Goal: Task Accomplishment & Management: Complete application form

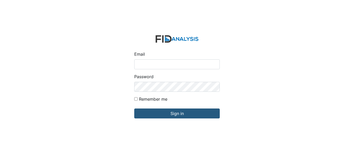
click at [160, 64] on input "Email" at bounding box center [177, 64] width 86 height 10
type input "[EMAIL_ADDRESS][DOMAIN_NAME]"
click at [152, 64] on input "Email" at bounding box center [177, 64] width 86 height 10
type input "[EMAIL_ADDRESS][DOMAIN_NAME]"
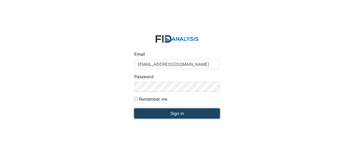
click at [183, 112] on input "Sign in" at bounding box center [177, 113] width 86 height 10
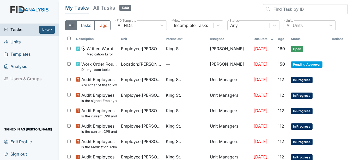
click at [16, 40] on span "Units" at bounding box center [12, 42] width 17 height 8
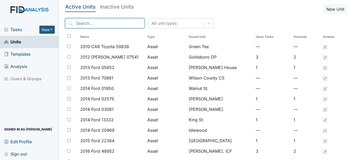
click at [101, 25] on input "search" at bounding box center [104, 23] width 79 height 10
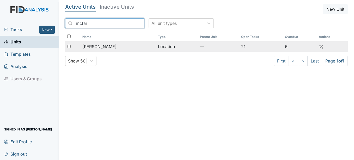
type input "mcfar"
click at [103, 45] on span "[PERSON_NAME]" at bounding box center [99, 46] width 34 height 6
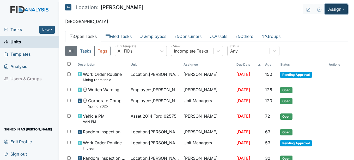
click at [340, 9] on button "Assign" at bounding box center [336, 9] width 23 height 10
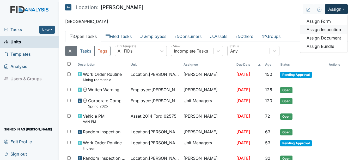
click at [326, 30] on link "Assign Inspection" at bounding box center [323, 29] width 47 height 8
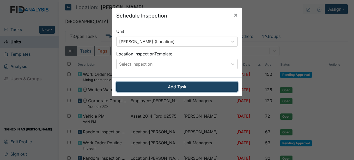
click at [177, 88] on button "Add Task" at bounding box center [177, 87] width 122 height 10
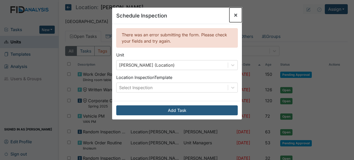
click at [234, 14] on span "×" at bounding box center [236, 15] width 4 height 8
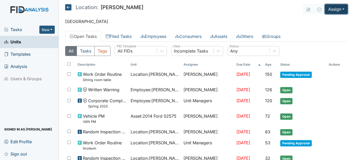
click at [339, 9] on button "Assign" at bounding box center [336, 9] width 23 height 10
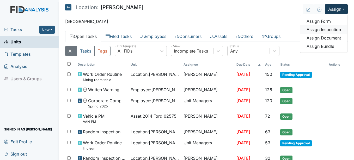
click at [322, 29] on link "Assign Inspection" at bounding box center [323, 29] width 47 height 8
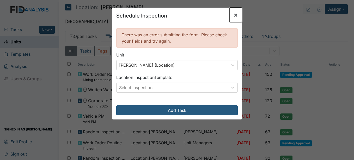
click at [236, 13] on span "×" at bounding box center [236, 15] width 4 height 8
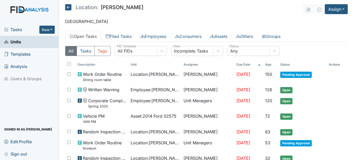
click at [20, 42] on span "Units" at bounding box center [12, 42] width 17 height 8
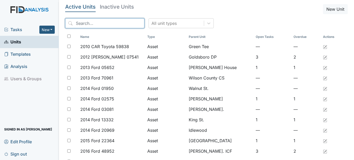
click at [103, 23] on input "search" at bounding box center [104, 23] width 79 height 10
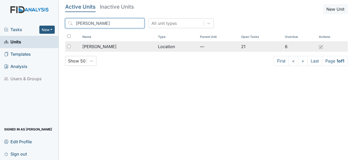
type input "mcfarland"
click at [156, 46] on td "Location" at bounding box center [177, 46] width 42 height 10
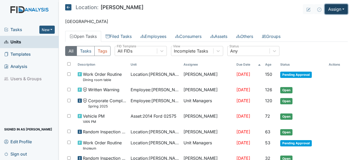
click at [341, 10] on button "Assign" at bounding box center [336, 9] width 23 height 10
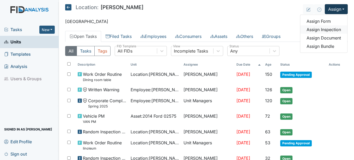
click at [324, 29] on link "Assign Inspection" at bounding box center [323, 29] width 47 height 8
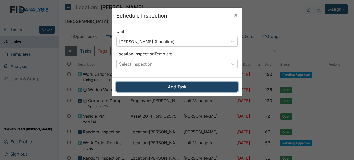
click at [180, 86] on button "Add Task" at bounding box center [177, 87] width 122 height 10
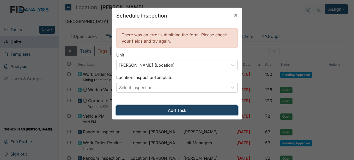
click at [177, 109] on button "Add Task" at bounding box center [177, 110] width 122 height 10
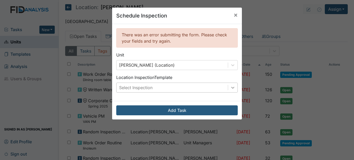
click at [231, 87] on icon at bounding box center [232, 88] width 3 height 2
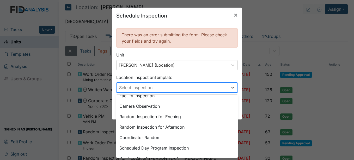
scroll to position [52, 0]
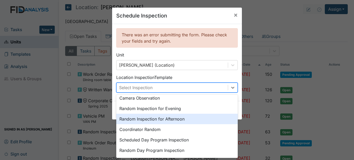
click at [174, 119] on div "Random Inspection for Afternoon" at bounding box center [177, 118] width 122 height 10
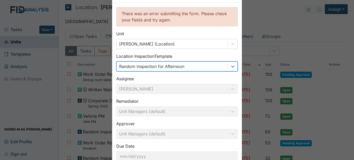
scroll to position [57, 0]
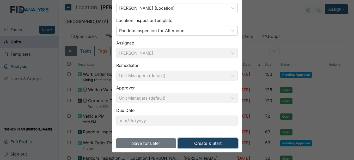
click at [211, 142] on button "Create & Start" at bounding box center [208, 143] width 60 height 10
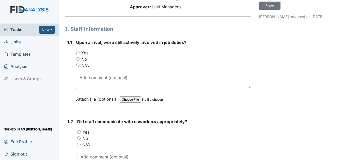
scroll to position [52, 0]
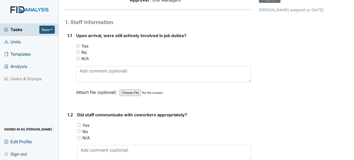
click at [78, 45] on input "Yes" at bounding box center [77, 45] width 3 height 3
radio input "true"
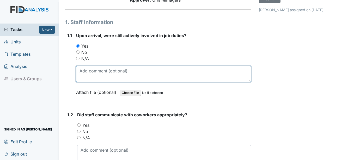
click at [81, 73] on textarea at bounding box center [163, 74] width 175 height 16
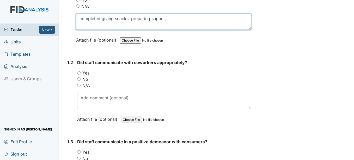
type textarea "completed giving snacks, preparing supper,"
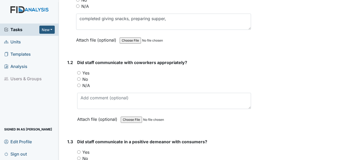
click at [79, 73] on input "Yes" at bounding box center [78, 72] width 3 height 3
radio input "true"
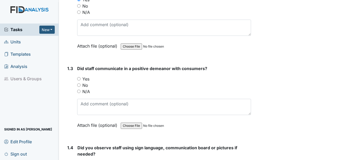
scroll to position [183, 0]
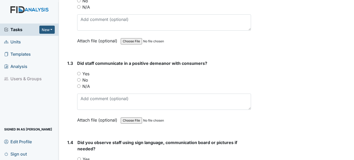
click at [79, 73] on input "Yes" at bounding box center [78, 73] width 3 height 3
radio input "true"
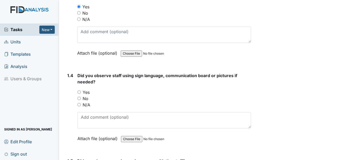
scroll to position [261, 0]
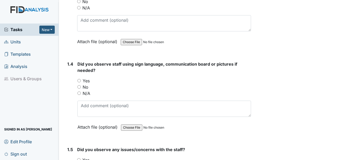
click at [80, 86] on input "No" at bounding box center [78, 86] width 3 height 3
radio input "true"
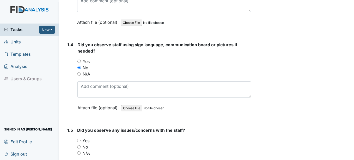
scroll to position [313, 0]
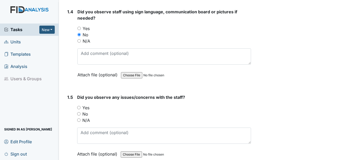
click at [79, 113] on input "No" at bounding box center [78, 113] width 3 height 3
radio input "true"
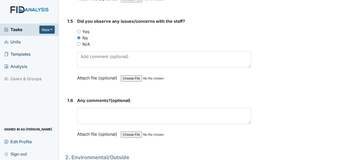
scroll to position [391, 0]
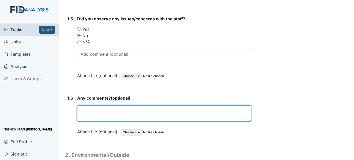
click at [102, 114] on textarea at bounding box center [164, 113] width 174 height 16
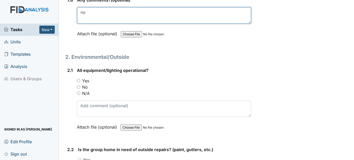
scroll to position [496, 0]
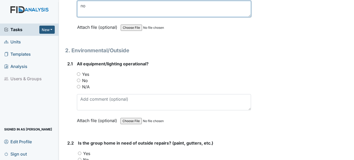
type textarea "no"
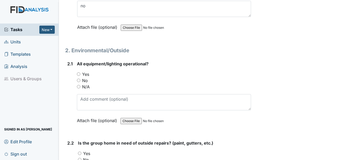
click at [79, 73] on input "Yes" at bounding box center [78, 73] width 3 height 3
radio input "true"
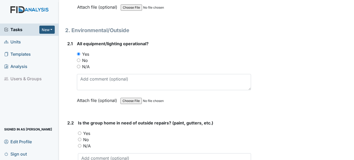
scroll to position [574, 0]
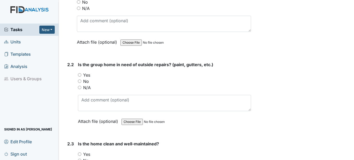
click at [80, 154] on input "Yes" at bounding box center [79, 153] width 3 height 3
radio input "true"
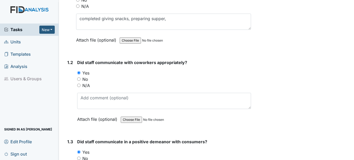
scroll to position [0, 0]
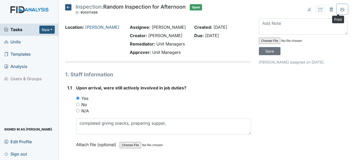
click at [341, 10] on icon at bounding box center [342, 11] width 3 height 2
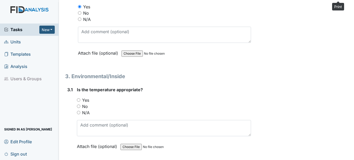
scroll to position [730, 0]
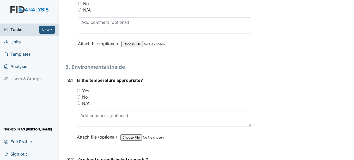
drag, startPoint x: 79, startPoint y: 90, endPoint x: 83, endPoint y: 90, distance: 3.9
click at [79, 90] on input "Yes" at bounding box center [78, 90] width 3 height 3
radio input "true"
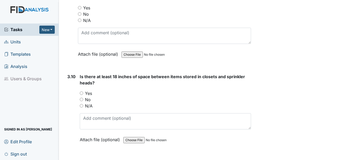
scroll to position [1461, 0]
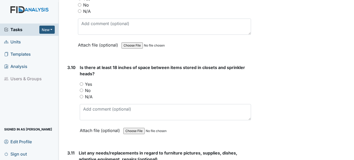
click at [82, 95] on input "N/A" at bounding box center [81, 96] width 3 height 3
radio input "true"
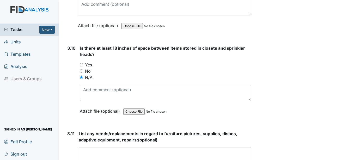
scroll to position [1513, 0]
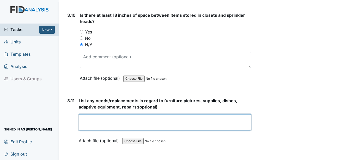
click at [109, 116] on textarea at bounding box center [165, 122] width 172 height 16
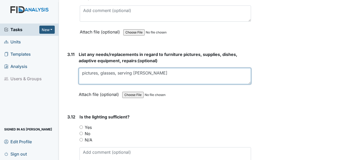
scroll to position [1565, 0]
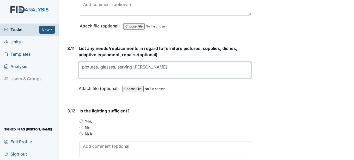
click at [139, 65] on textarea "pictures, glasses, serving [PERSON_NAME]" at bounding box center [165, 70] width 172 height 16
click at [155, 67] on textarea "pictures, glasses, serving bowls, decrative" at bounding box center [165, 70] width 172 height 16
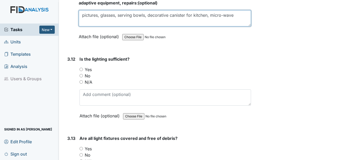
scroll to position [1617, 0]
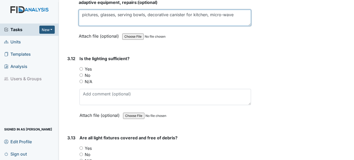
type textarea "pictures, glasses, serving bowls, decorative canister for kitchen, micro-wave"
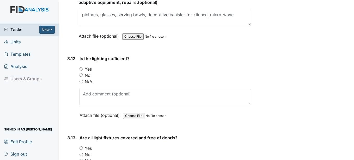
click at [82, 68] on input "Yes" at bounding box center [81, 68] width 3 height 3
radio input "true"
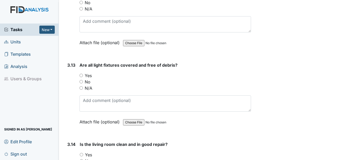
scroll to position [1696, 0]
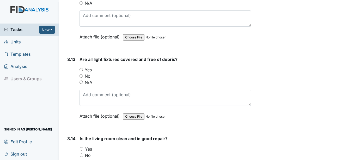
click at [81, 69] on input "Yes" at bounding box center [81, 69] width 3 height 3
radio input "true"
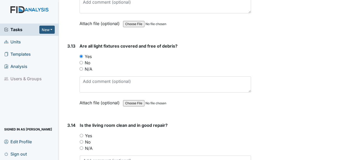
scroll to position [1774, 0]
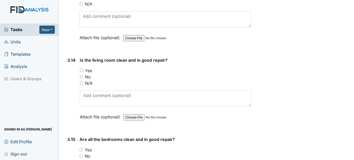
click at [82, 70] on input "Yes" at bounding box center [81, 70] width 3 height 3
radio input "true"
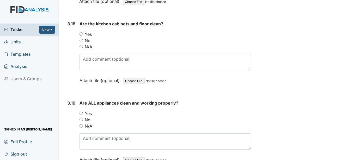
scroll to position [2139, 0]
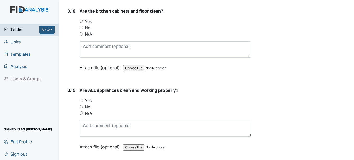
click at [82, 106] on input "No" at bounding box center [81, 106] width 3 height 3
radio input "true"
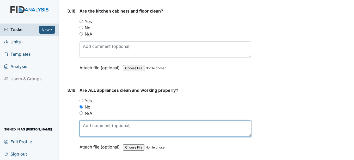
click at [98, 130] on textarea at bounding box center [165, 128] width 171 height 16
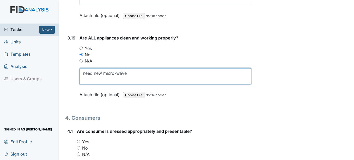
scroll to position [2217, 0]
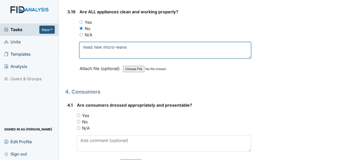
type textarea "need new micro-wave"
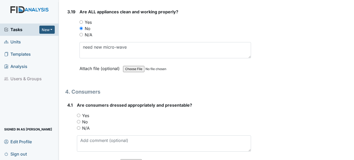
click at [79, 115] on input "Yes" at bounding box center [78, 114] width 3 height 3
radio input "true"
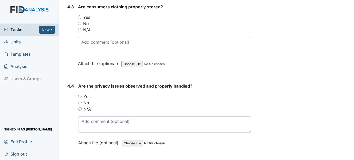
scroll to position [2478, 0]
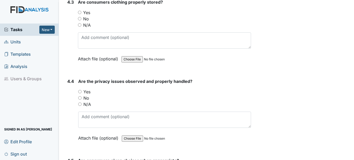
click at [80, 98] on input "No" at bounding box center [79, 97] width 3 height 3
radio input "true"
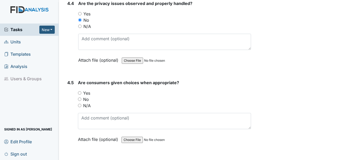
scroll to position [2556, 0]
click at [81, 92] on input "Yes" at bounding box center [79, 92] width 3 height 3
radio input "true"
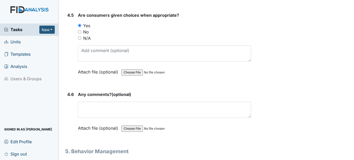
scroll to position [2635, 0]
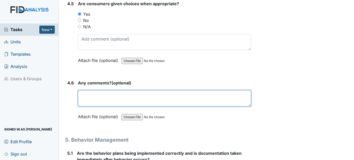
click at [92, 97] on textarea at bounding box center [164, 98] width 173 height 16
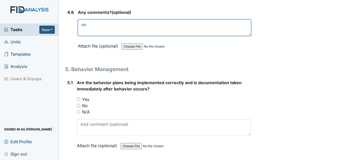
scroll to position [2713, 0]
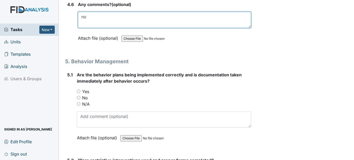
type textarea "no"
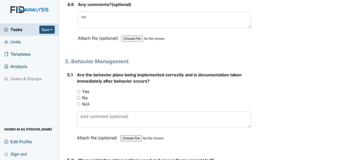
click at [79, 97] on input "No" at bounding box center [78, 97] width 3 height 3
radio input "true"
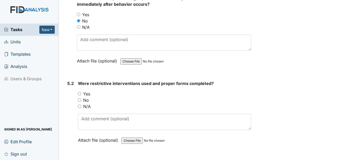
scroll to position [2791, 0]
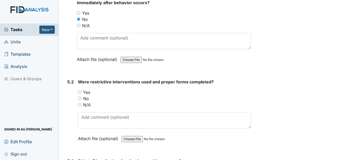
click at [80, 98] on input "No" at bounding box center [79, 98] width 3 height 3
radio input "true"
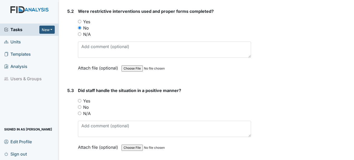
scroll to position [2869, 0]
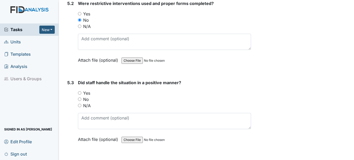
click at [80, 105] on input "N/A" at bounding box center [79, 105] width 3 height 3
radio input "true"
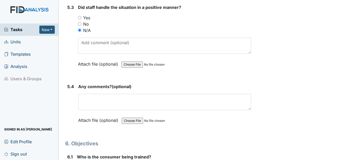
scroll to position [2948, 0]
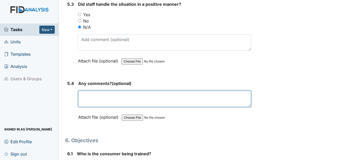
click at [92, 94] on textarea at bounding box center [164, 99] width 173 height 16
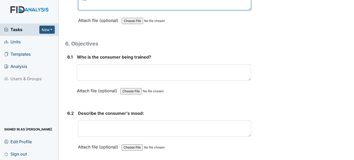
scroll to position [3052, 0]
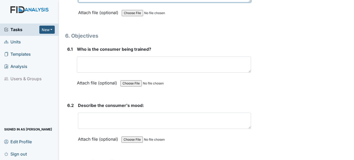
type textarea "no"
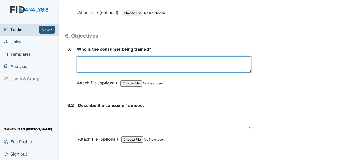
click at [95, 65] on textarea at bounding box center [164, 64] width 174 height 16
drag, startPoint x: 80, startPoint y: 59, endPoint x: 156, endPoint y: 54, distance: 75.8
click at [156, 54] on div "Who is the consumer being trained? no objectives this observation This field is…" at bounding box center [164, 68] width 174 height 44
type textarea "no objectives this observation"
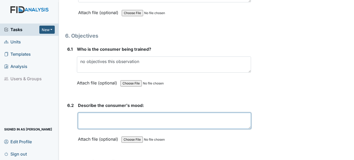
click at [103, 119] on textarea at bounding box center [164, 120] width 173 height 16
paste textarea "no objectives this observation"
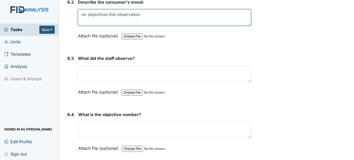
scroll to position [3156, 0]
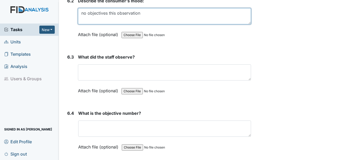
type textarea "no objectives this observation"
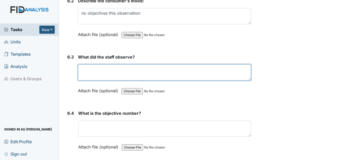
click at [119, 72] on textarea at bounding box center [164, 72] width 173 height 16
paste textarea "no objectives this observation"
type textarea "no objectives this observation"
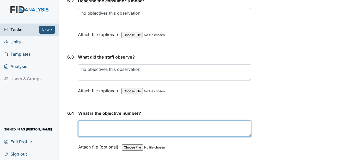
click at [91, 127] on textarea at bounding box center [164, 128] width 173 height 16
paste textarea "no objectives this observation"
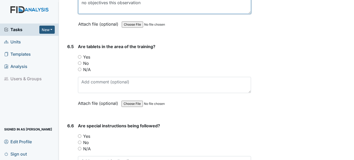
scroll to position [3313, 0]
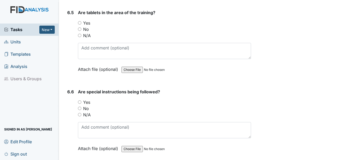
type textarea "no objectives this observation"
click at [81, 35] on input "N/A" at bounding box center [79, 35] width 3 height 3
radio input "true"
click at [81, 113] on input "N/A" at bounding box center [79, 114] width 3 height 3
radio input "true"
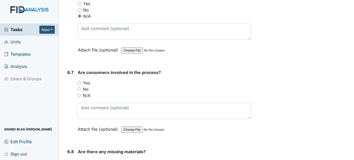
scroll to position [3417, 0]
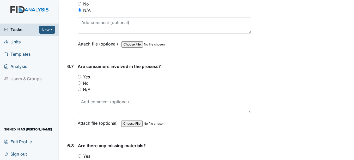
click at [79, 89] on input "N/A" at bounding box center [79, 88] width 3 height 3
radio input "true"
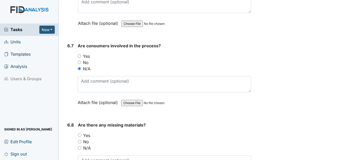
scroll to position [3495, 0]
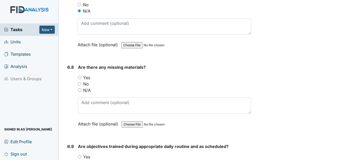
click at [80, 89] on input "N/A" at bounding box center [79, 89] width 3 height 3
radio input "true"
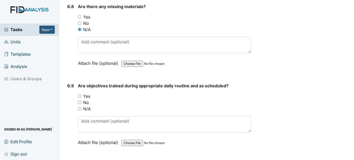
scroll to position [3600, 0]
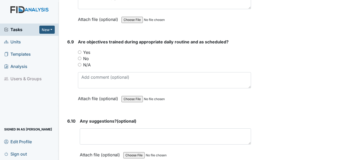
click at [80, 64] on input "N/A" at bounding box center [79, 64] width 3 height 3
radio input "true"
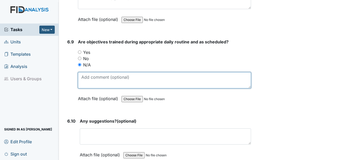
click at [92, 81] on textarea at bounding box center [164, 80] width 173 height 16
paste textarea "no objectives this observation"
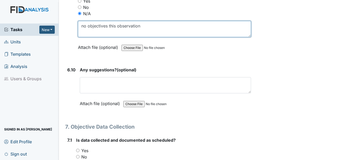
scroll to position [3652, 0]
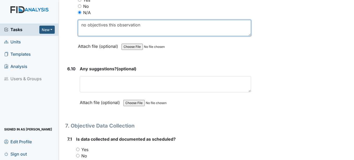
type textarea "no objectives this observation"
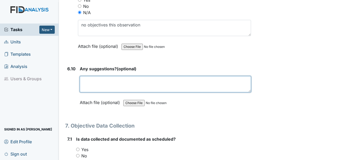
click at [99, 86] on textarea at bounding box center [165, 84] width 171 height 16
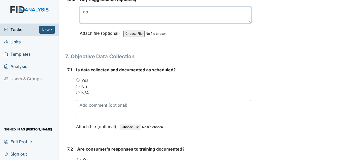
scroll to position [3730, 0]
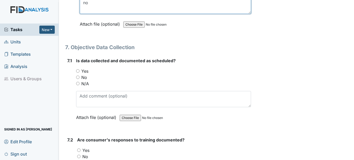
type textarea "no"
drag, startPoint x: 78, startPoint y: 85, endPoint x: 91, endPoint y: 99, distance: 19.0
click at [78, 85] on input "N/A" at bounding box center [77, 83] width 3 height 3
radio input "true"
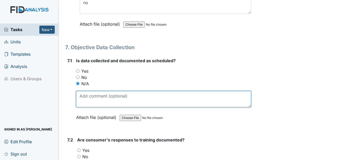
click at [96, 102] on textarea at bounding box center [163, 99] width 175 height 16
paste textarea "no objectives this observation"
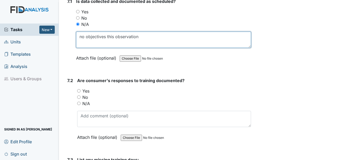
scroll to position [3808, 0]
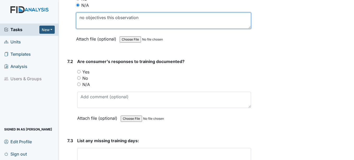
type textarea "no objectives this observation"
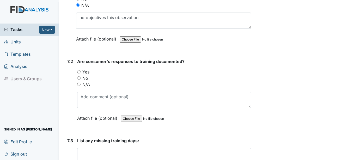
click at [80, 84] on input "N/A" at bounding box center [78, 83] width 3 height 3
radio input "true"
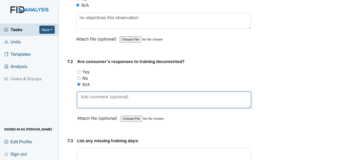
click at [96, 100] on textarea at bounding box center [164, 100] width 174 height 16
paste textarea "no objectives this observation"
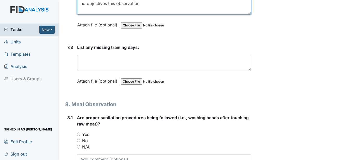
scroll to position [3913, 0]
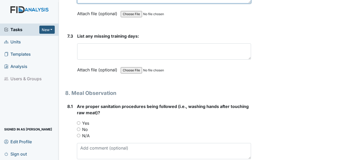
type textarea "no objectives this observation"
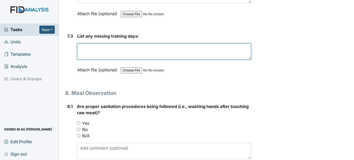
click at [98, 51] on textarea at bounding box center [164, 51] width 174 height 16
paste textarea "no objectives this observation"
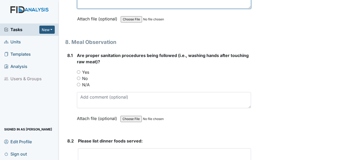
scroll to position [3965, 0]
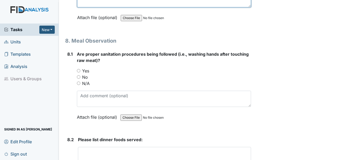
type textarea "no objectives this observation"
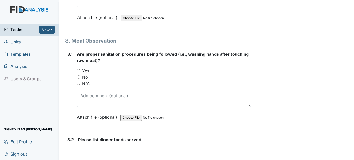
click at [79, 70] on input "Yes" at bounding box center [78, 70] width 3 height 3
radio input "true"
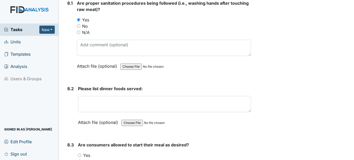
scroll to position [4017, 0]
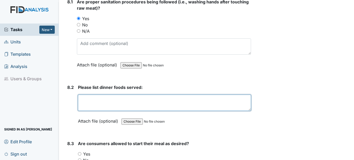
click at [92, 100] on textarea at bounding box center [164, 102] width 173 height 16
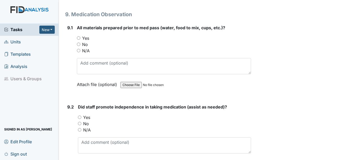
scroll to position [5817, 0]
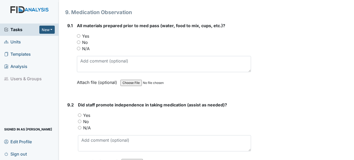
type textarea "baked chicken, biscuits,"
click at [79, 38] on input "Yes" at bounding box center [78, 35] width 3 height 3
radio input "true"
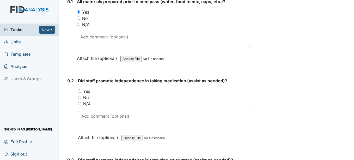
scroll to position [5869, 0]
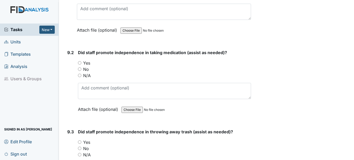
drag, startPoint x: 80, startPoint y: 69, endPoint x: 92, endPoint y: 72, distance: 12.0
click at [81, 64] on input "Yes" at bounding box center [79, 62] width 3 height 3
radio input "true"
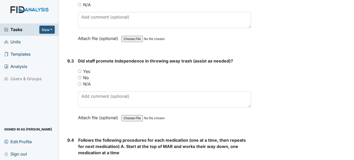
scroll to position [5947, 0]
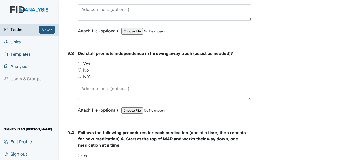
click at [80, 65] on input "Yes" at bounding box center [79, 63] width 3 height 3
radio input "true"
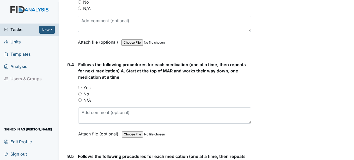
scroll to position [6026, 0]
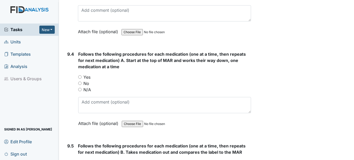
click at [80, 79] on input "Yes" at bounding box center [79, 76] width 3 height 3
radio input "true"
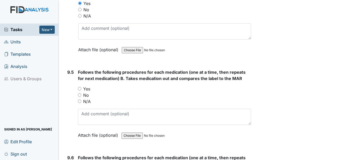
scroll to position [6104, 0]
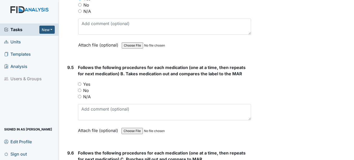
click at [80, 86] on input "Yes" at bounding box center [79, 83] width 3 height 3
radio input "true"
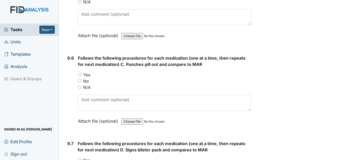
scroll to position [6208, 0]
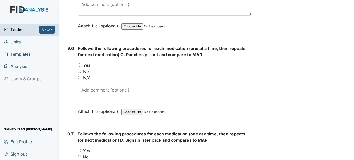
click at [79, 67] on input "Yes" at bounding box center [79, 64] width 3 height 3
radio input "true"
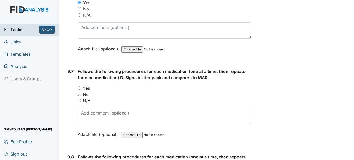
scroll to position [6286, 0]
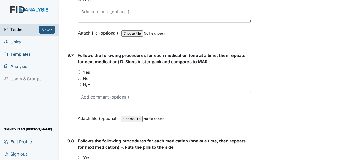
click at [80, 74] on input "Yes" at bounding box center [79, 71] width 3 height 3
radio input "true"
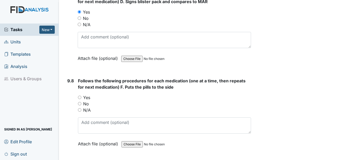
scroll to position [6365, 0]
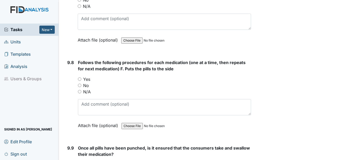
click at [80, 81] on input "Yes" at bounding box center [79, 78] width 3 height 3
radio input "true"
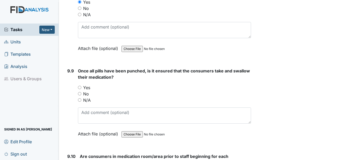
scroll to position [6443, 0]
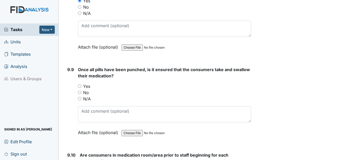
click at [81, 88] on input "Yes" at bounding box center [79, 85] width 3 height 3
radio input "true"
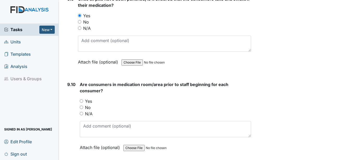
scroll to position [6521, 0]
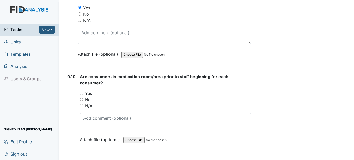
click at [82, 95] on input "Yes" at bounding box center [81, 92] width 3 height 3
radio input "true"
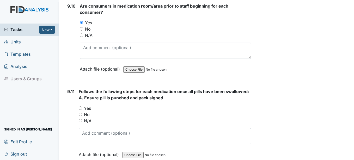
scroll to position [6599, 0]
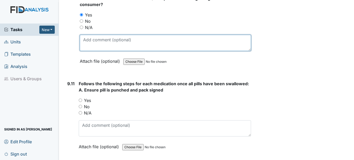
click at [99, 50] on textarea at bounding box center [165, 43] width 171 height 16
type textarea "f"
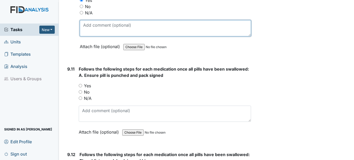
scroll to position [6626, 0]
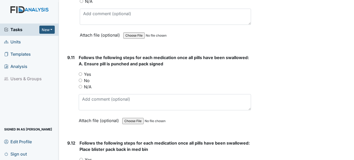
click at [81, 76] on input "Yes" at bounding box center [80, 73] width 3 height 3
radio input "true"
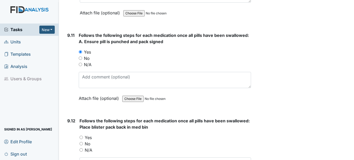
scroll to position [6678, 0]
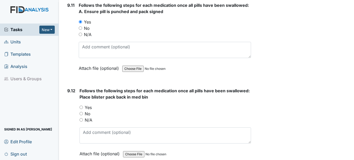
click at [82, 109] on input "Yes" at bounding box center [81, 106] width 3 height 3
radio input "true"
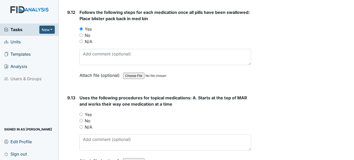
scroll to position [6782, 0]
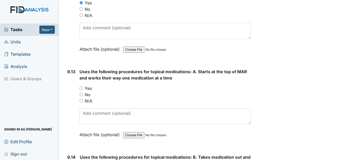
click at [83, 102] on input "N/A" at bounding box center [81, 100] width 3 height 3
radio input "true"
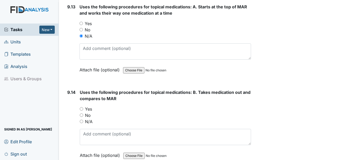
scroll to position [6860, 0]
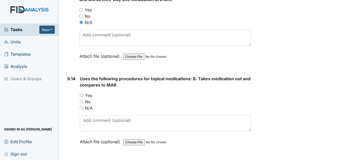
click at [81, 109] on input "N/A" at bounding box center [81, 107] width 3 height 3
radio input "true"
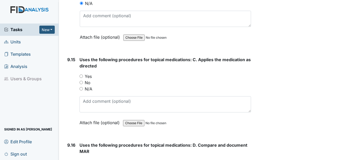
click at [81, 90] on input "N/A" at bounding box center [81, 88] width 3 height 3
radio input "true"
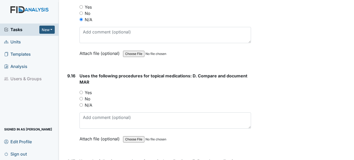
scroll to position [7043, 0]
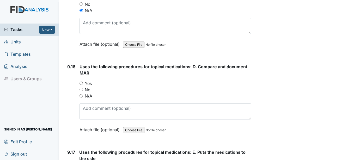
click at [82, 97] on input "N/A" at bounding box center [81, 95] width 3 height 3
radio input "true"
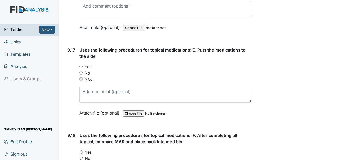
scroll to position [7147, 0]
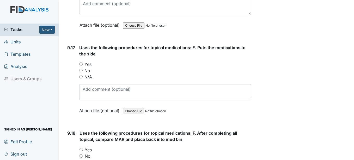
click at [82, 78] on input "N/A" at bounding box center [80, 76] width 3 height 3
radio input "true"
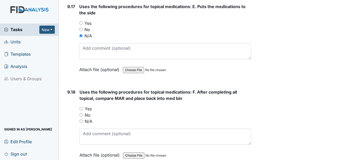
scroll to position [7199, 0]
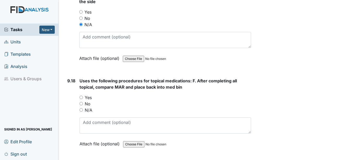
click at [81, 111] on input "N/A" at bounding box center [81, 109] width 3 height 3
radio input "true"
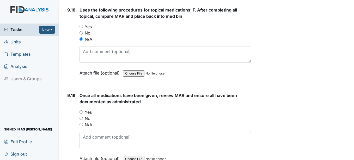
scroll to position [7278, 0]
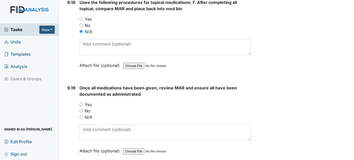
click at [81, 106] on input "Yes" at bounding box center [81, 104] width 3 height 3
radio input "true"
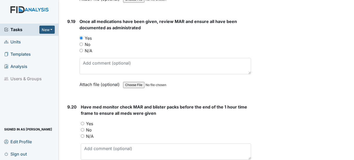
scroll to position [7356, 0]
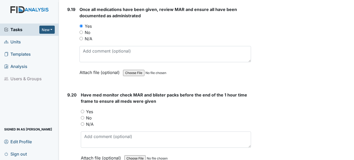
click at [83, 113] on input "Yes" at bounding box center [82, 111] width 3 height 3
radio input "true"
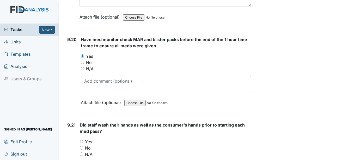
scroll to position [7434, 0]
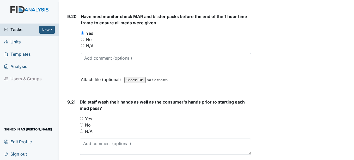
click at [83, 120] on input "Yes" at bounding box center [81, 118] width 3 height 3
radio input "true"
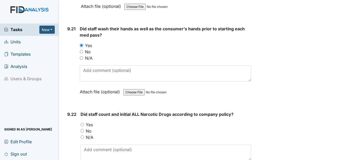
scroll to position [7512, 0]
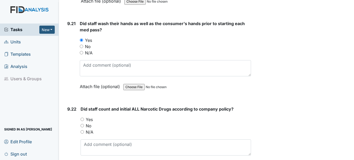
click at [83, 121] on input "Yes" at bounding box center [82, 118] width 3 height 3
radio input "true"
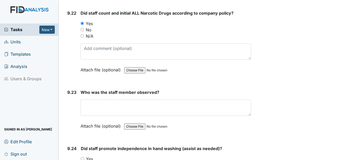
scroll to position [7617, 0]
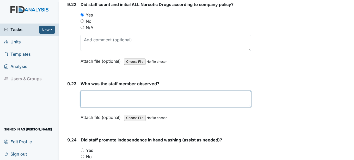
click at [100, 103] on textarea at bounding box center [166, 99] width 170 height 16
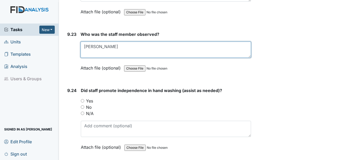
scroll to position [7669, 0]
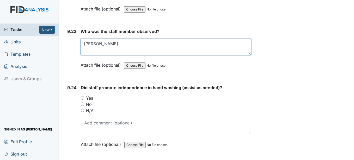
type textarea "[PERSON_NAME]"
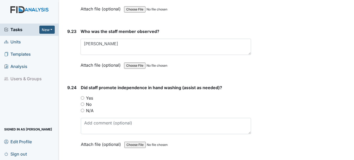
click at [84, 99] on input "Yes" at bounding box center [82, 97] width 3 height 3
radio input "true"
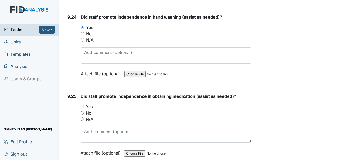
scroll to position [7747, 0]
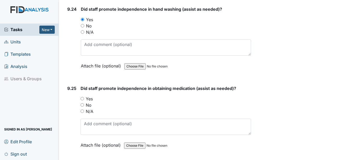
click at [82, 100] on input "Yes" at bounding box center [82, 98] width 3 height 3
radio input "true"
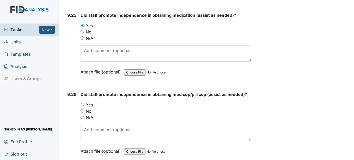
scroll to position [7825, 0]
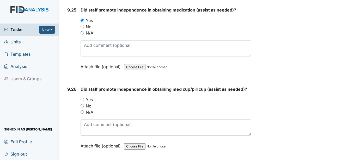
click at [83, 101] on input "Yes" at bounding box center [82, 99] width 3 height 3
radio input "true"
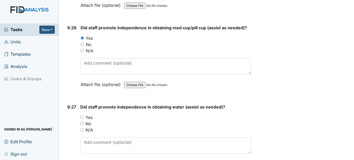
scroll to position [7904, 0]
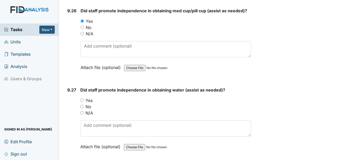
click at [83, 102] on input "Yes" at bounding box center [81, 99] width 3 height 3
radio input "true"
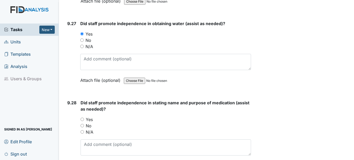
scroll to position [7982, 0]
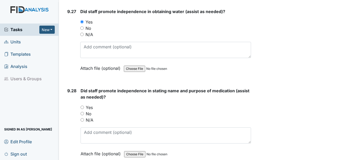
click at [84, 109] on input "Yes" at bounding box center [82, 106] width 3 height 3
radio input "true"
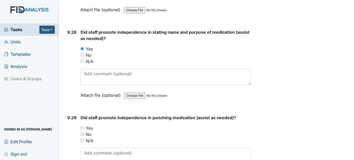
scroll to position [8060, 0]
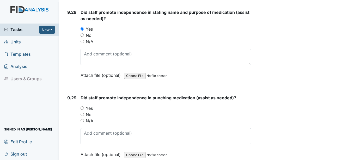
click at [82, 110] on input "Yes" at bounding box center [82, 107] width 3 height 3
radio input "true"
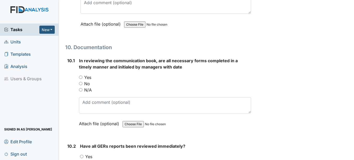
scroll to position [8191, 0]
click at [80, 79] on input "Yes" at bounding box center [80, 76] width 3 height 3
radio input "true"
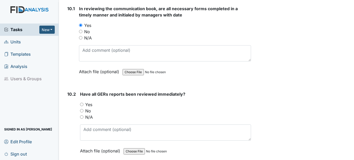
scroll to position [8243, 0]
click at [82, 105] on input "Yes" at bounding box center [81, 103] width 3 height 3
radio input "true"
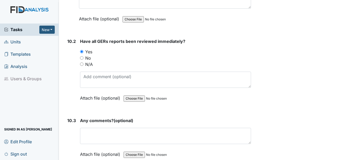
scroll to position [8321, 0]
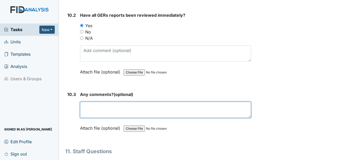
click at [95, 118] on textarea at bounding box center [165, 109] width 171 height 16
type textarea "n"
click at [116, 112] on textarea "staff will be inserviced" at bounding box center [165, 109] width 171 height 16
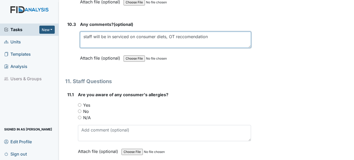
scroll to position [8399, 0]
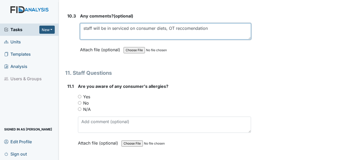
type textarea "staff will be in serviced on consumer diets, OT reccomendation"
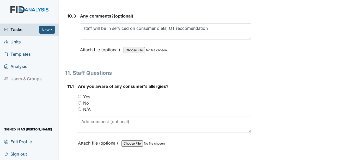
click at [79, 98] on input "Yes" at bounding box center [79, 96] width 3 height 3
radio input "true"
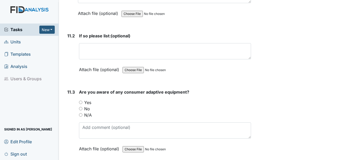
scroll to position [8530, 0]
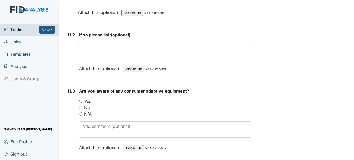
click at [81, 103] on input "Yes" at bounding box center [80, 100] width 3 height 3
radio input "true"
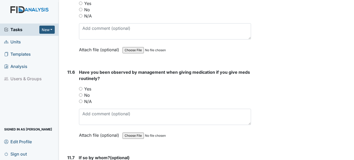
scroll to position [8765, 0]
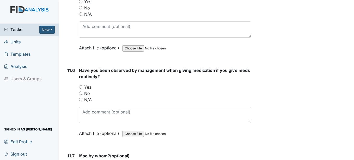
click at [81, 88] on input "Yes" at bounding box center [80, 86] width 3 height 3
radio input "true"
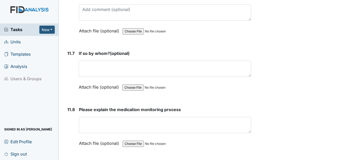
scroll to position [8869, 0]
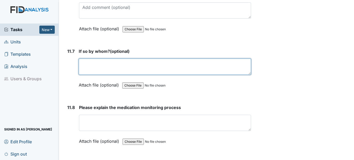
click at [96, 73] on textarea at bounding box center [165, 66] width 172 height 16
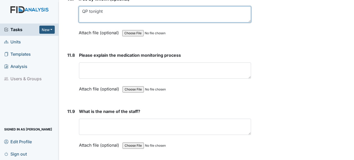
scroll to position [8947, 0]
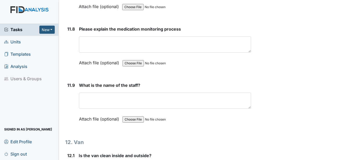
type textarea "QP tonight"
